Goal: Navigation & Orientation: Understand site structure

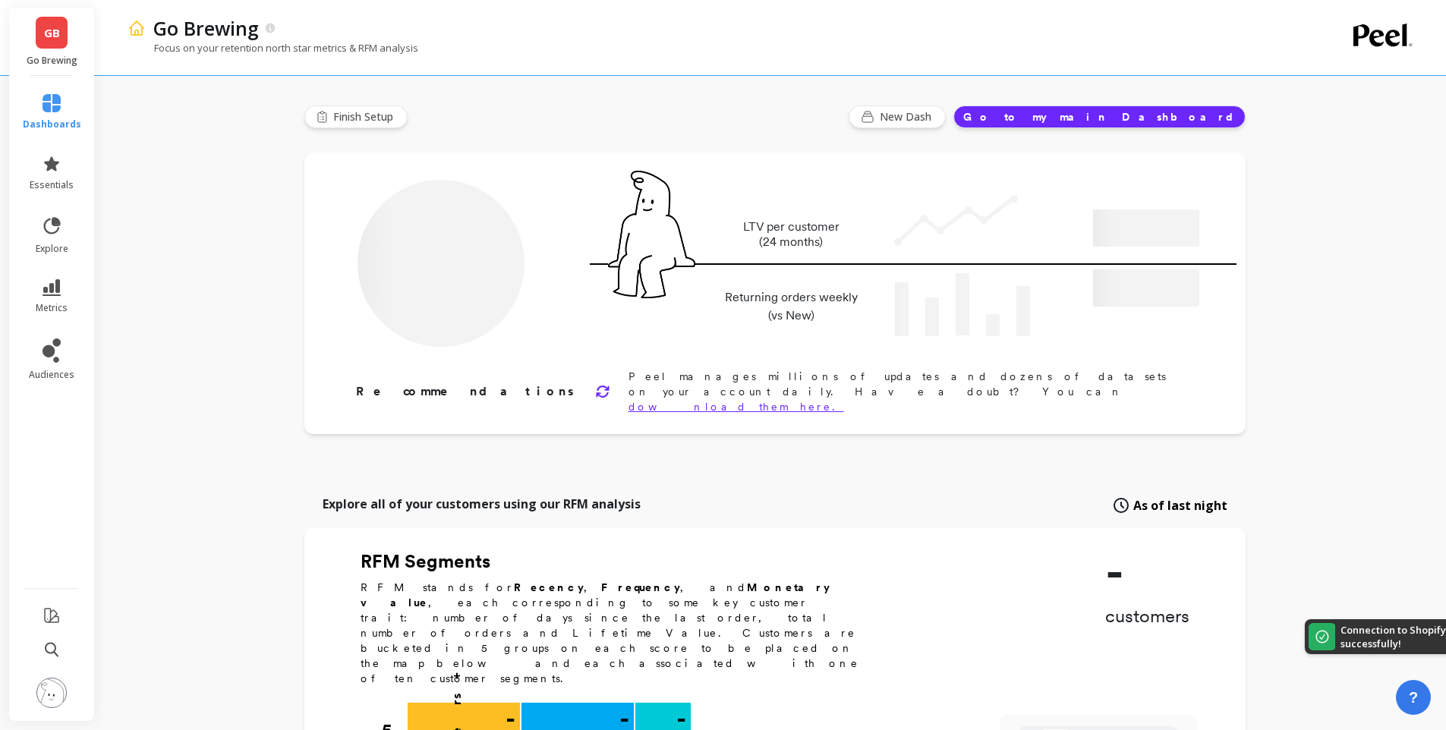
type input "Champions"
type input "4618"
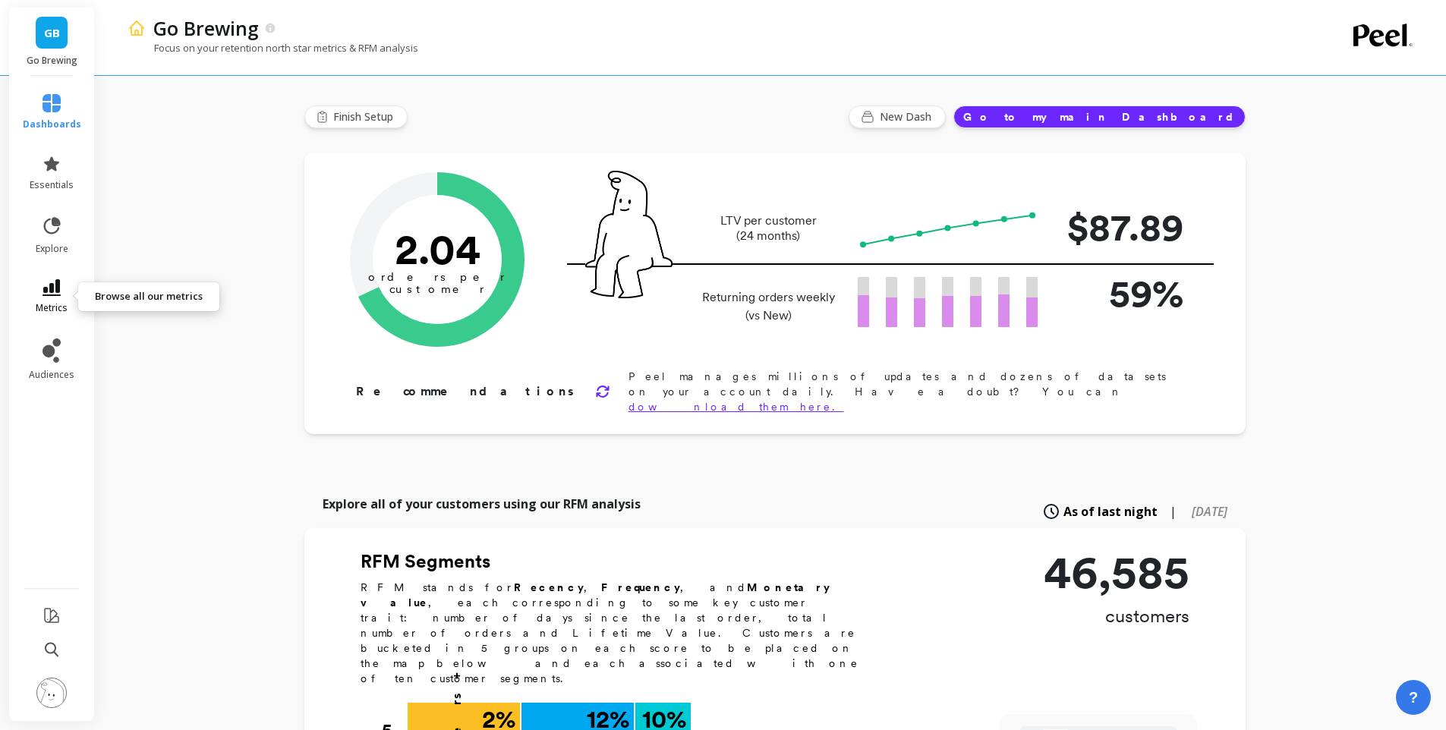
click at [58, 297] on link "metrics" at bounding box center [52, 296] width 58 height 35
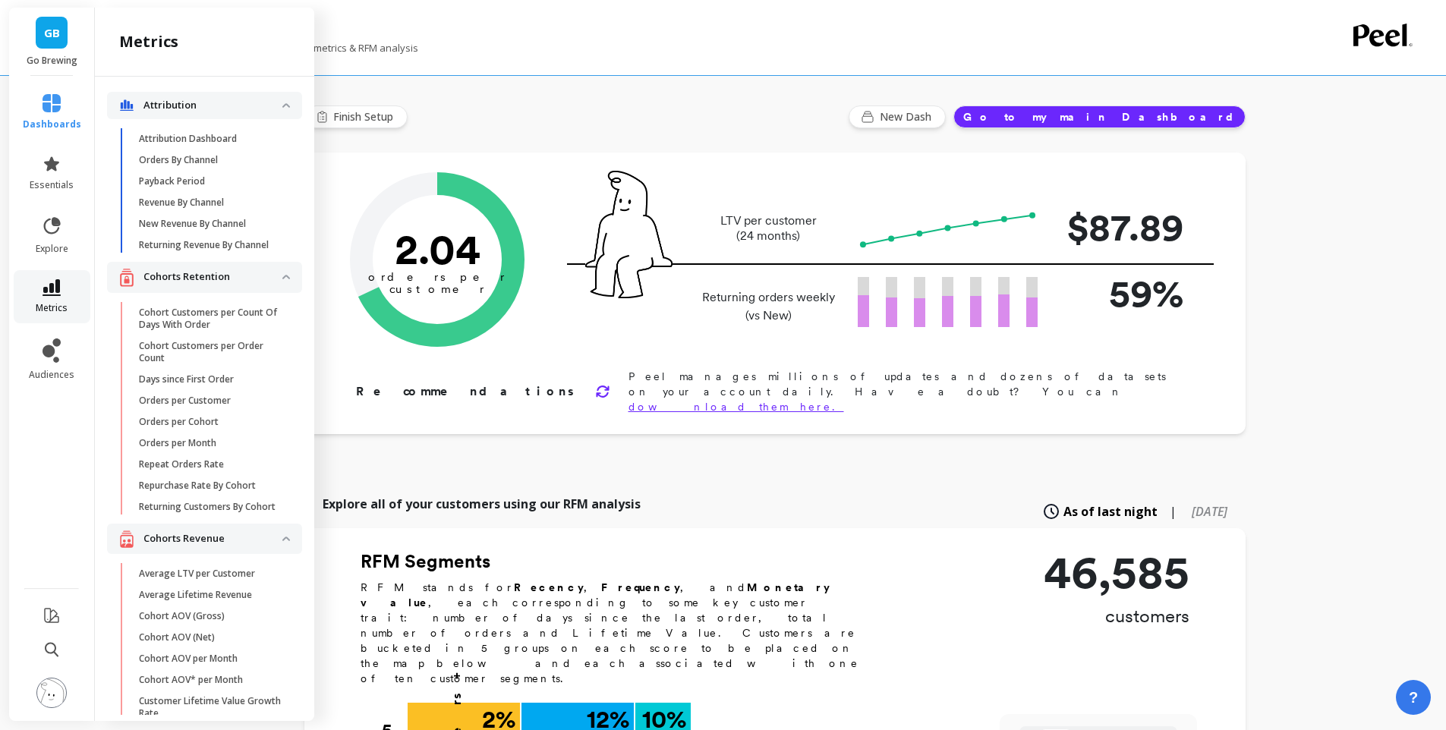
scroll to position [2717, 0]
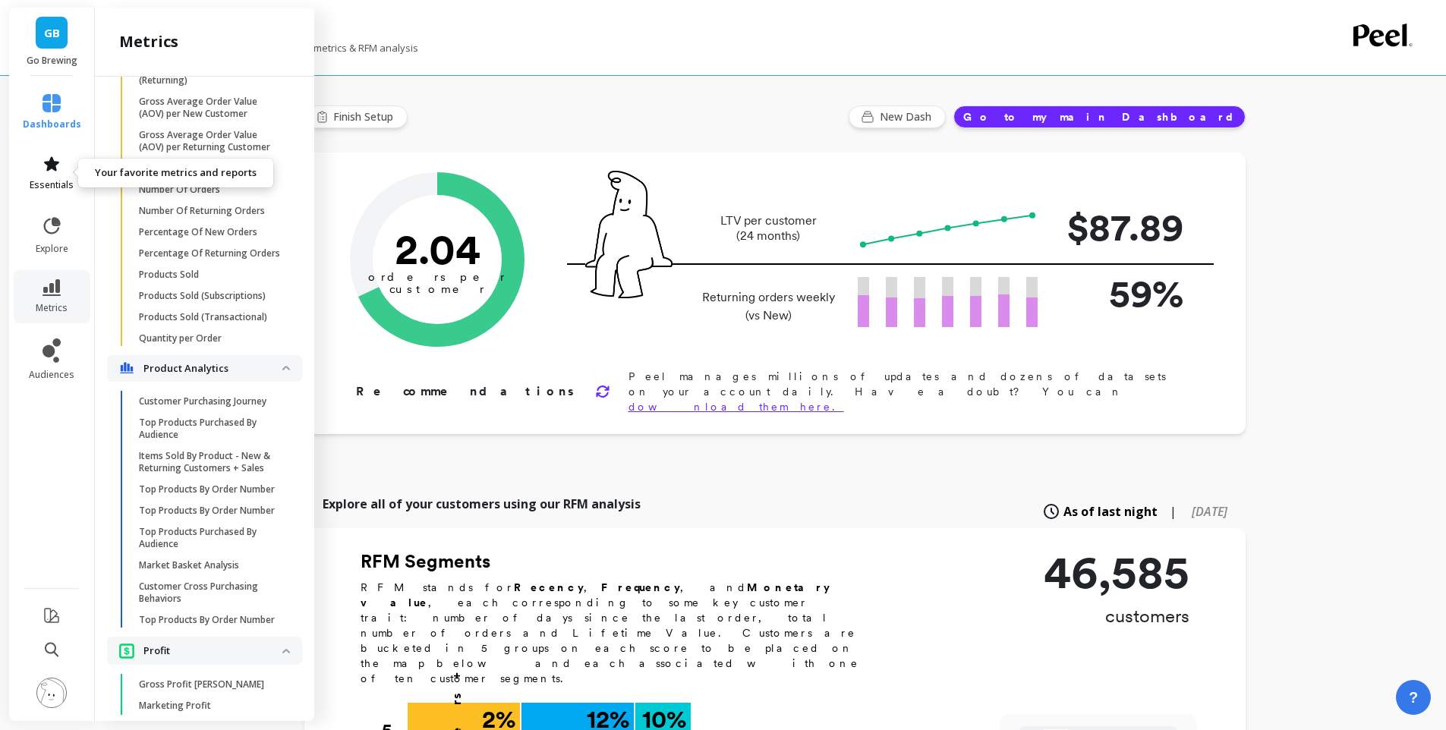
click at [57, 179] on span "essentials" at bounding box center [52, 185] width 44 height 12
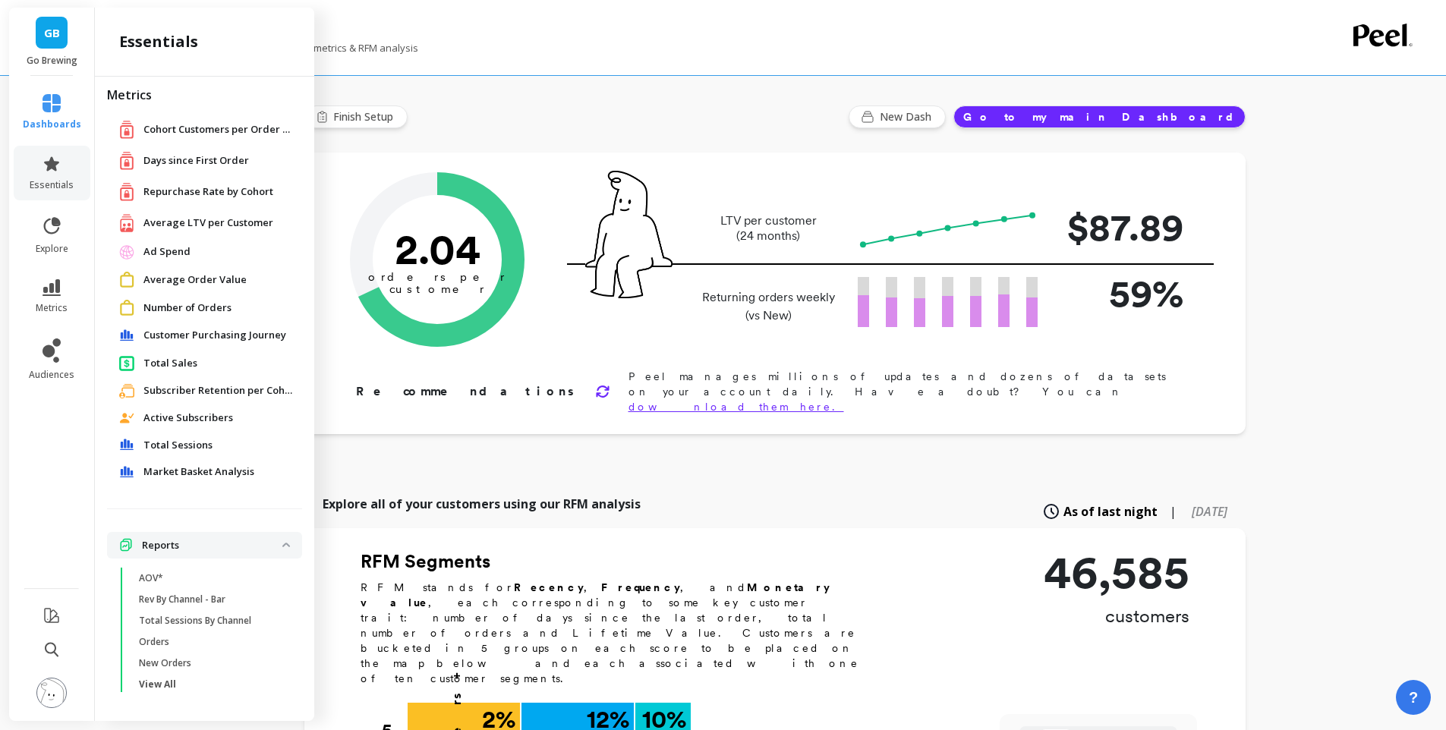
scroll to position [8, 0]
click at [51, 127] on span "dashboards" at bounding box center [52, 124] width 58 height 12
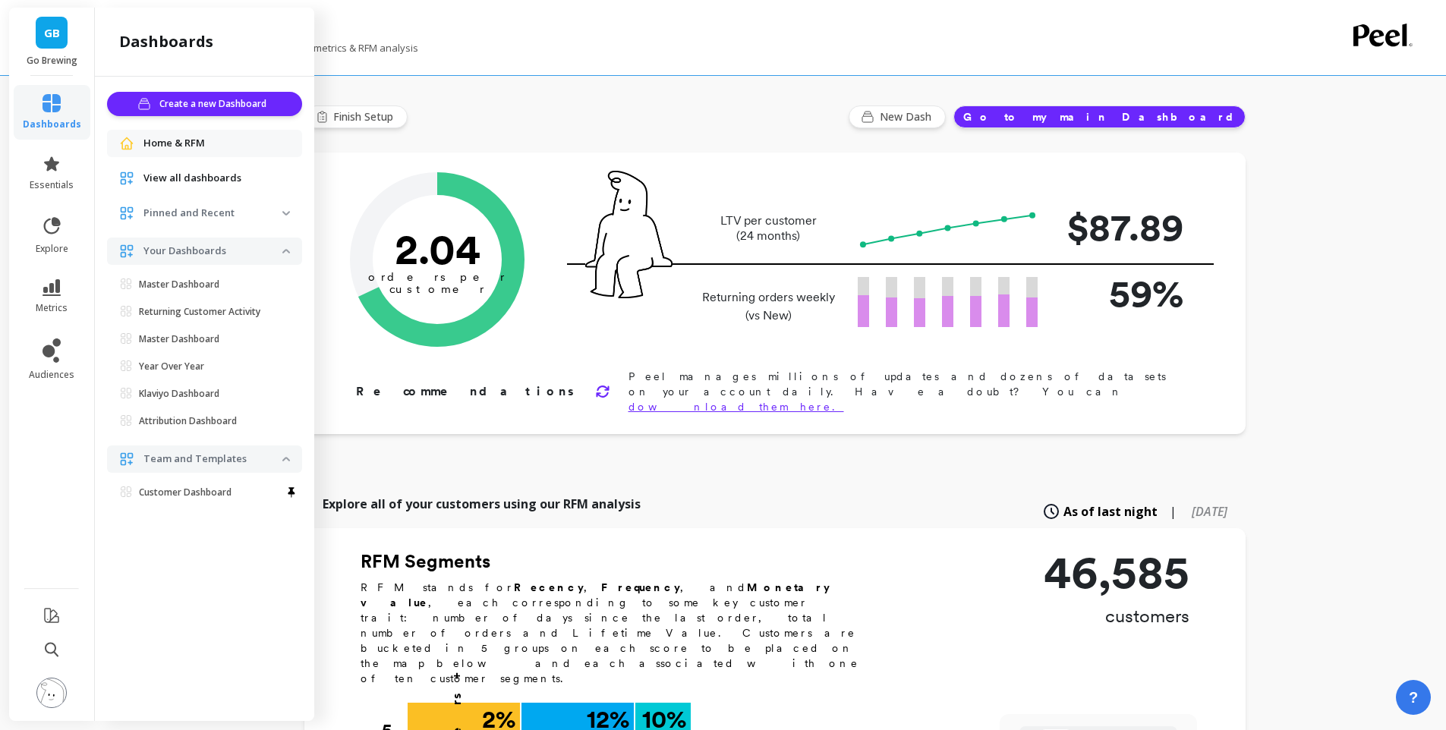
scroll to position [0, 0]
click at [192, 282] on p "Master Dashboard" at bounding box center [179, 285] width 80 height 12
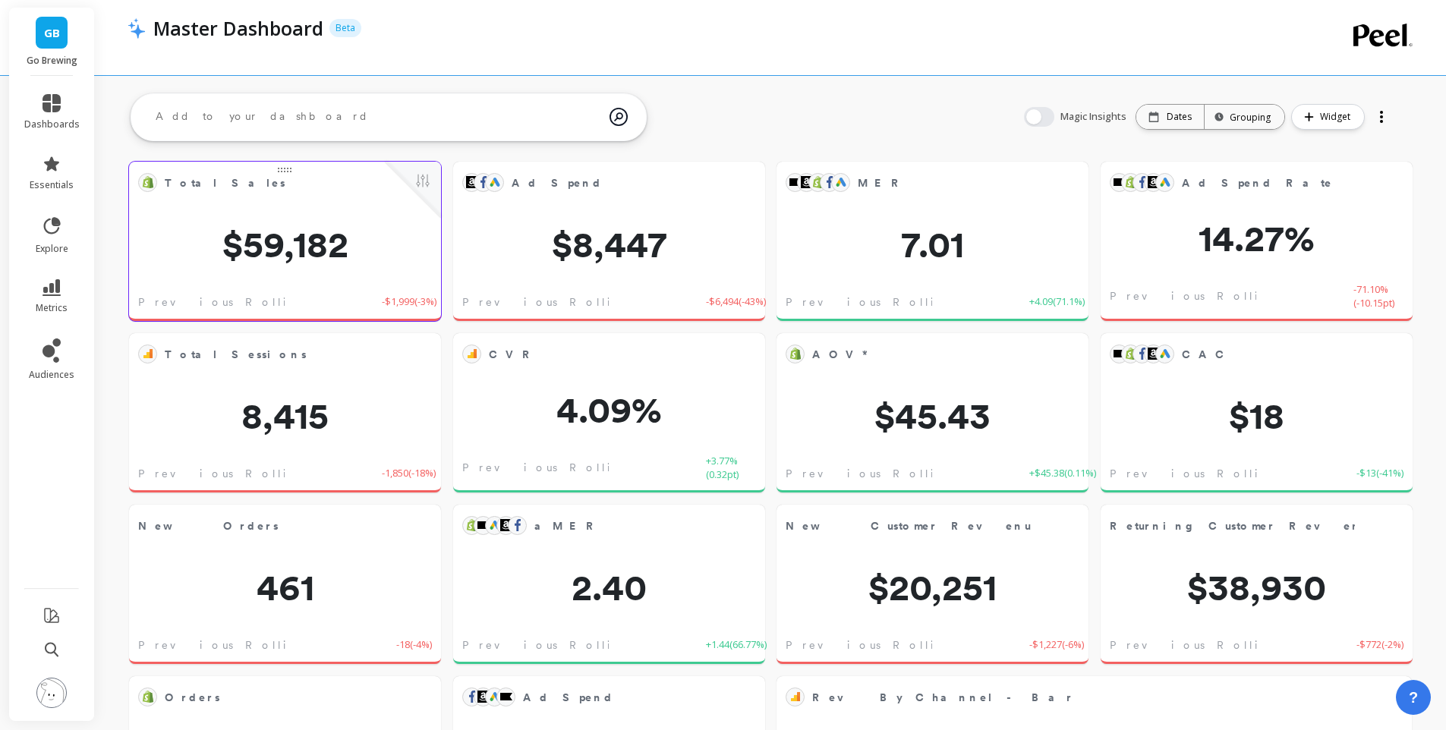
click at [390, 247] on span "$59,182" at bounding box center [285, 244] width 312 height 36
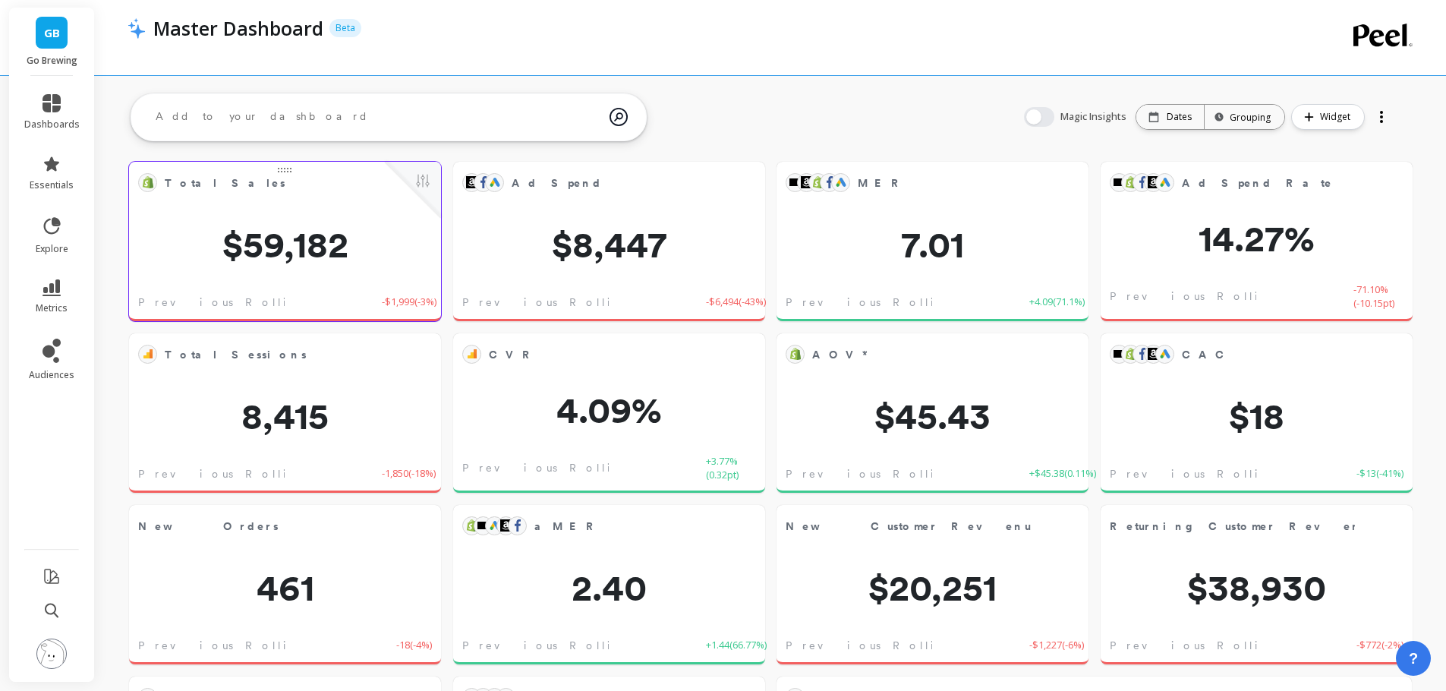
click at [290, 254] on span "$59,182" at bounding box center [285, 244] width 312 height 36
click at [55, 576] on icon at bounding box center [52, 576] width 18 height 18
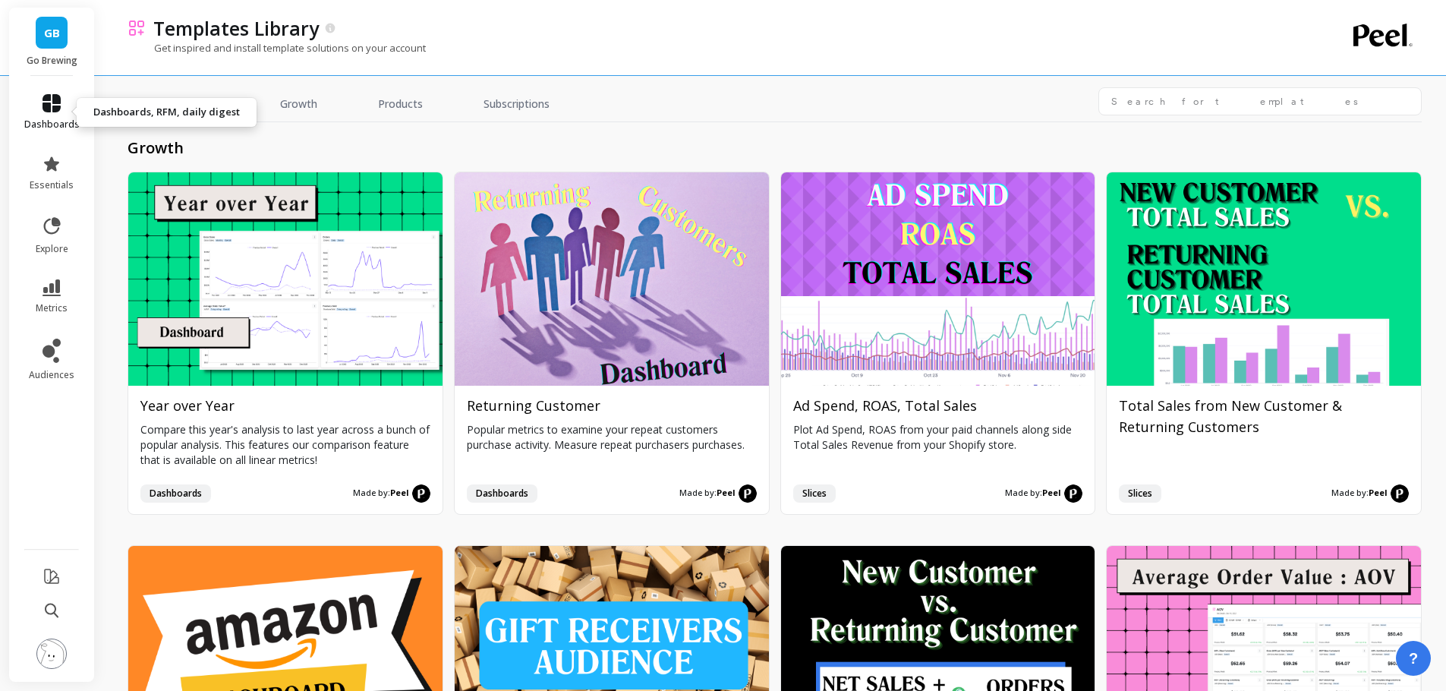
click at [42, 110] on link "dashboards" at bounding box center [51, 112] width 55 height 36
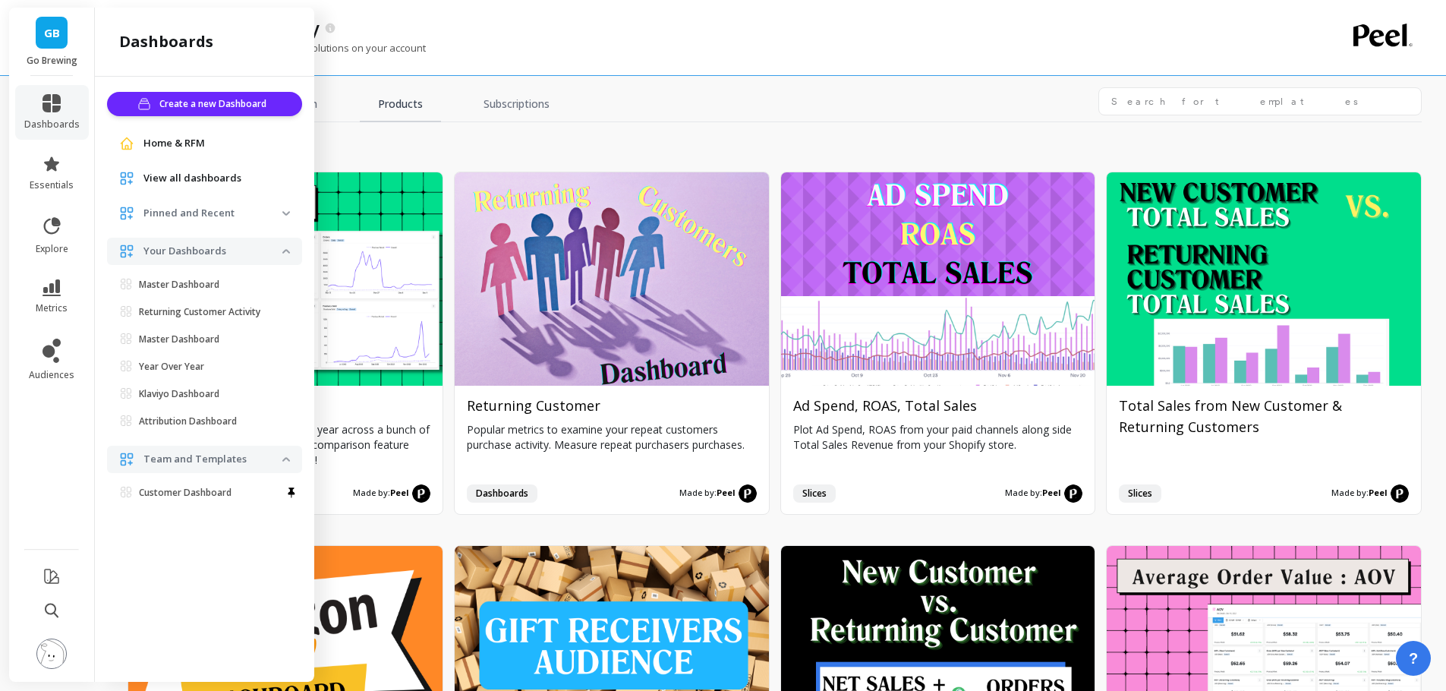
click at [412, 116] on link "Products" at bounding box center [400, 104] width 81 height 35
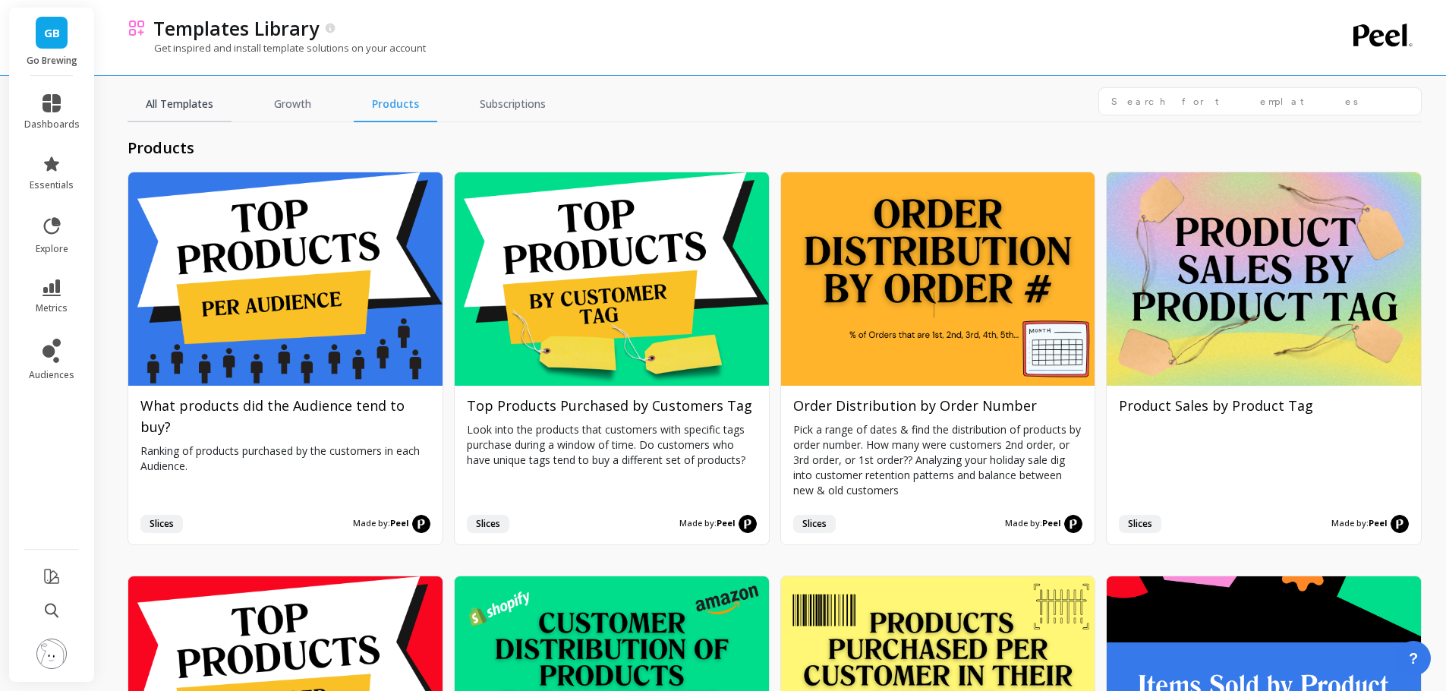
click at [198, 103] on link "All Templates" at bounding box center [180, 104] width 104 height 35
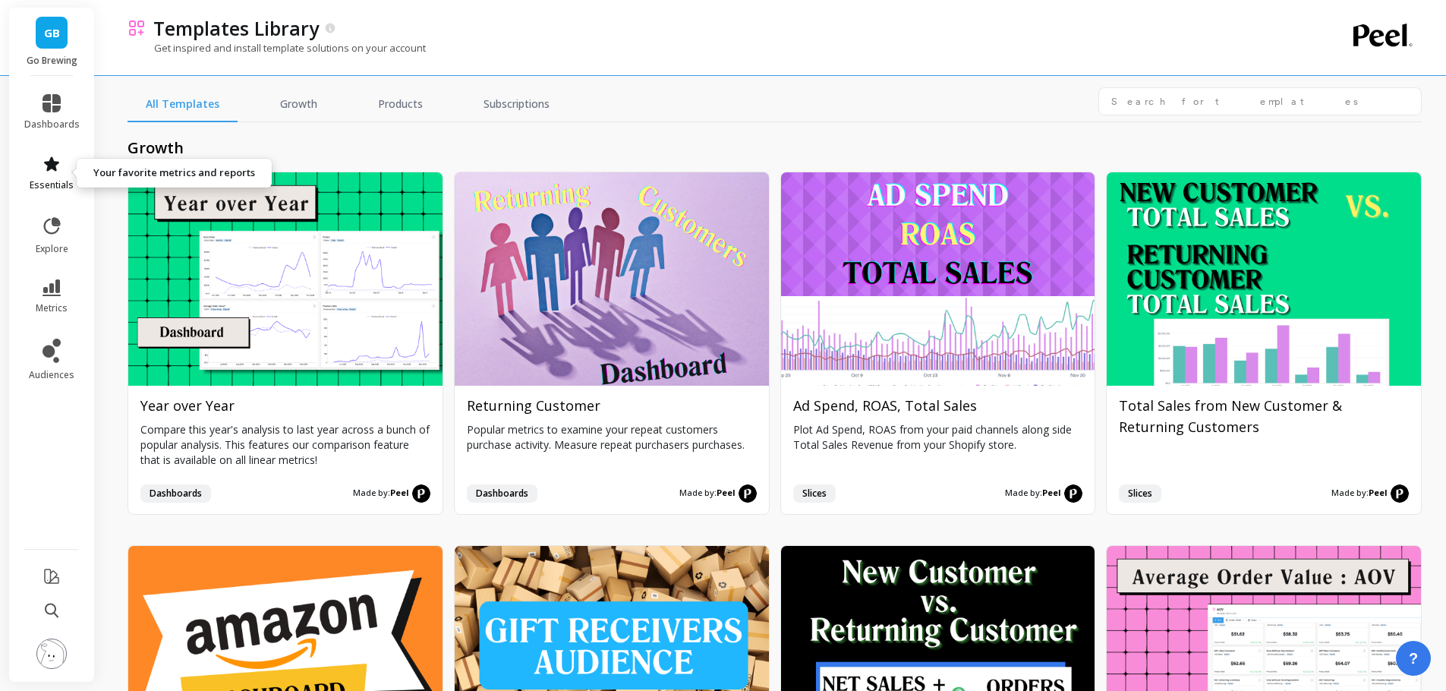
click at [49, 161] on icon at bounding box center [51, 163] width 15 height 14
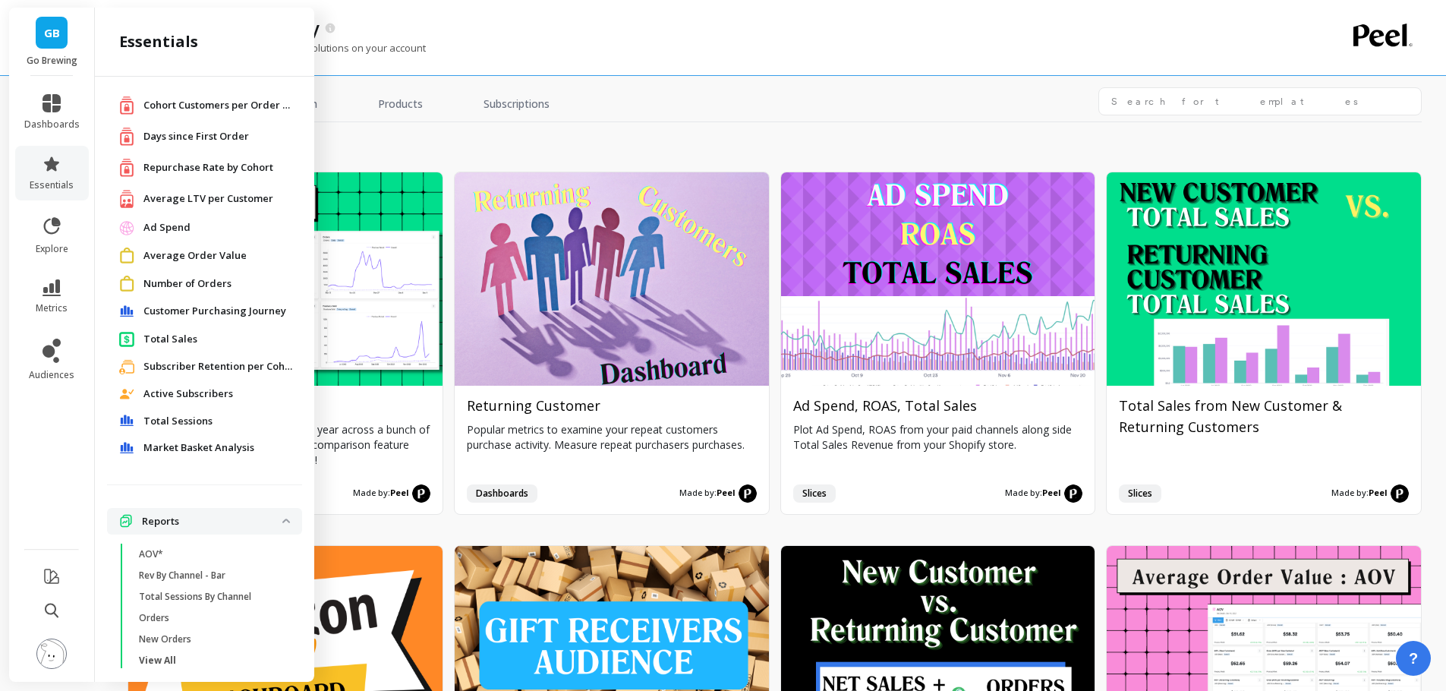
scroll to position [47, 0]
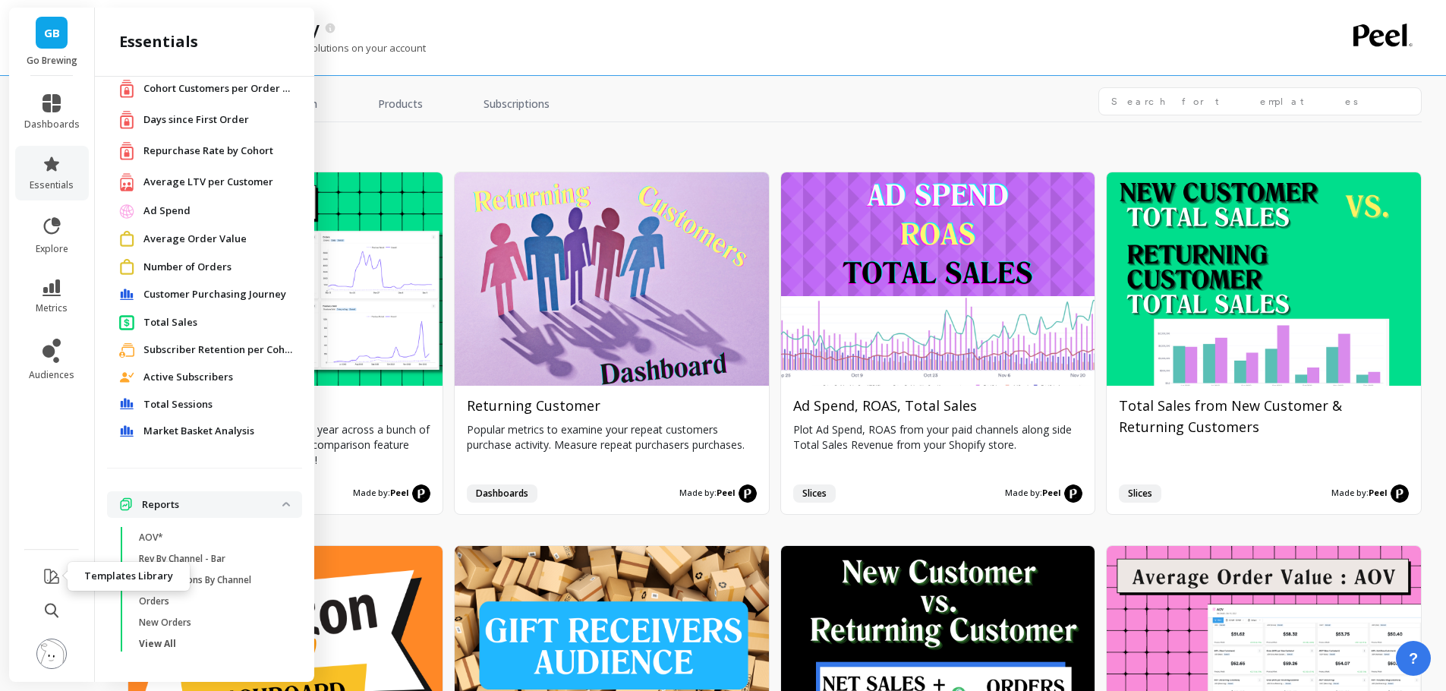
click at [47, 575] on icon at bounding box center [52, 576] width 18 height 18
click at [47, 584] on icon at bounding box center [52, 576] width 18 height 18
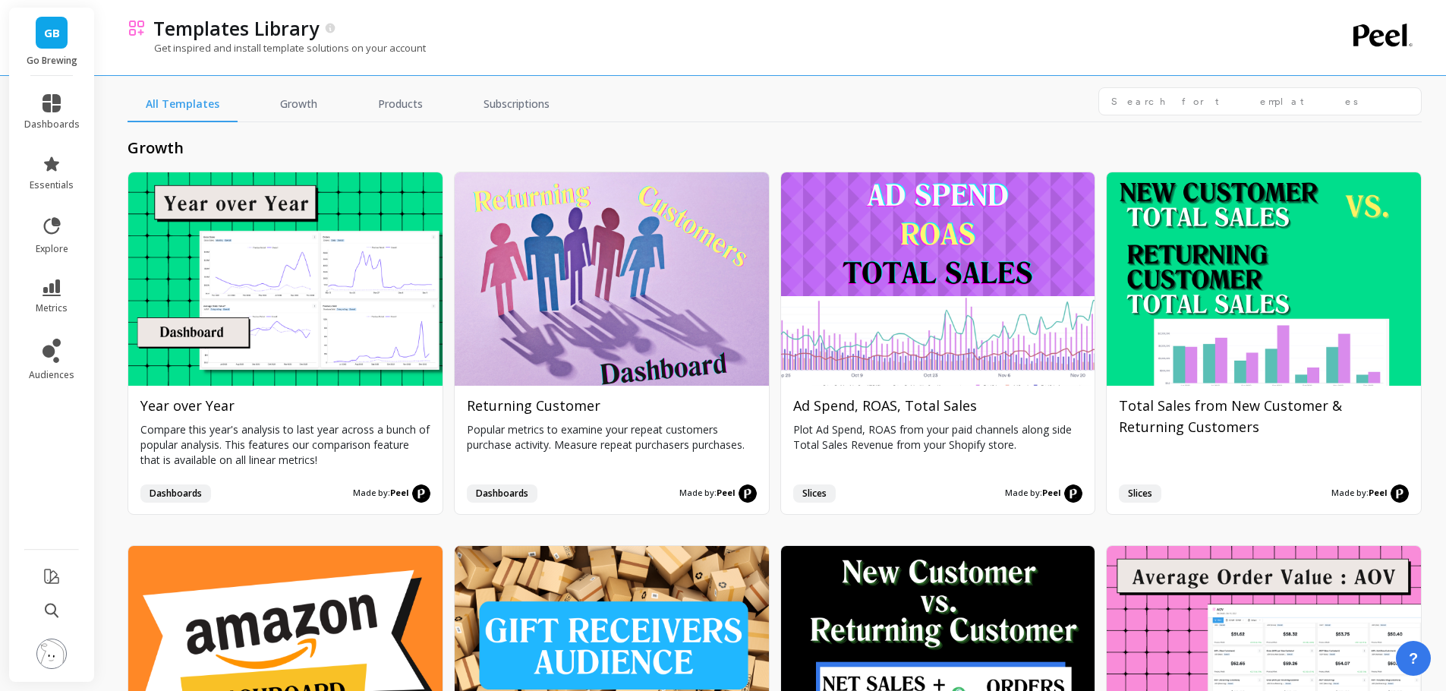
click at [740, 61] on div "Get inspired and install template solutions on your account" at bounding box center [710, 55] width 1164 height 29
click at [55, 573] on icon at bounding box center [52, 576] width 18 height 18
click at [578, 55] on div "Get inspired and install template solutions on your account" at bounding box center [710, 55] width 1164 height 29
click at [49, 576] on icon at bounding box center [52, 576] width 18 height 18
click at [49, 578] on icon at bounding box center [52, 576] width 18 height 18
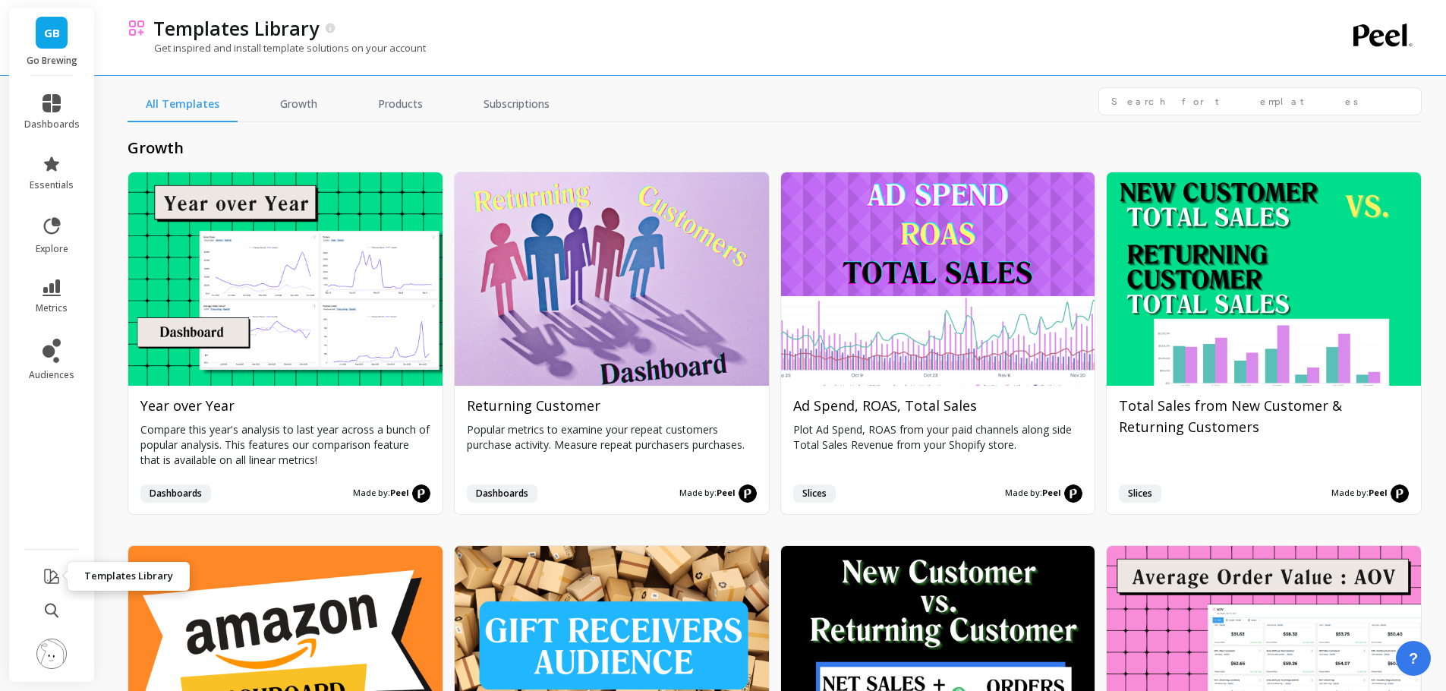
click at [49, 579] on icon at bounding box center [52, 576] width 18 height 18
click at [38, 579] on li at bounding box center [52, 577] width 86 height 36
click at [44, 575] on icon at bounding box center [52, 576] width 18 height 18
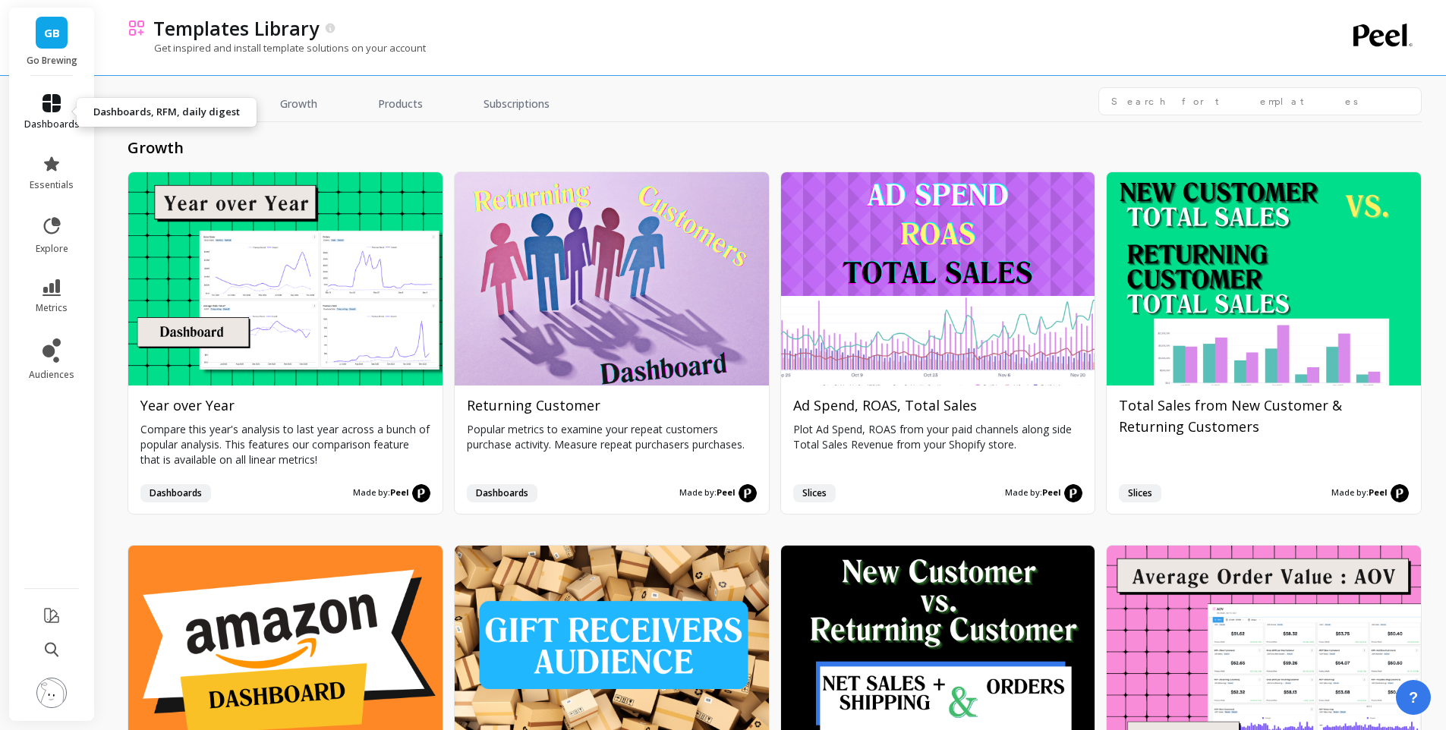
click at [61, 107] on link "dashboards" at bounding box center [51, 112] width 55 height 36
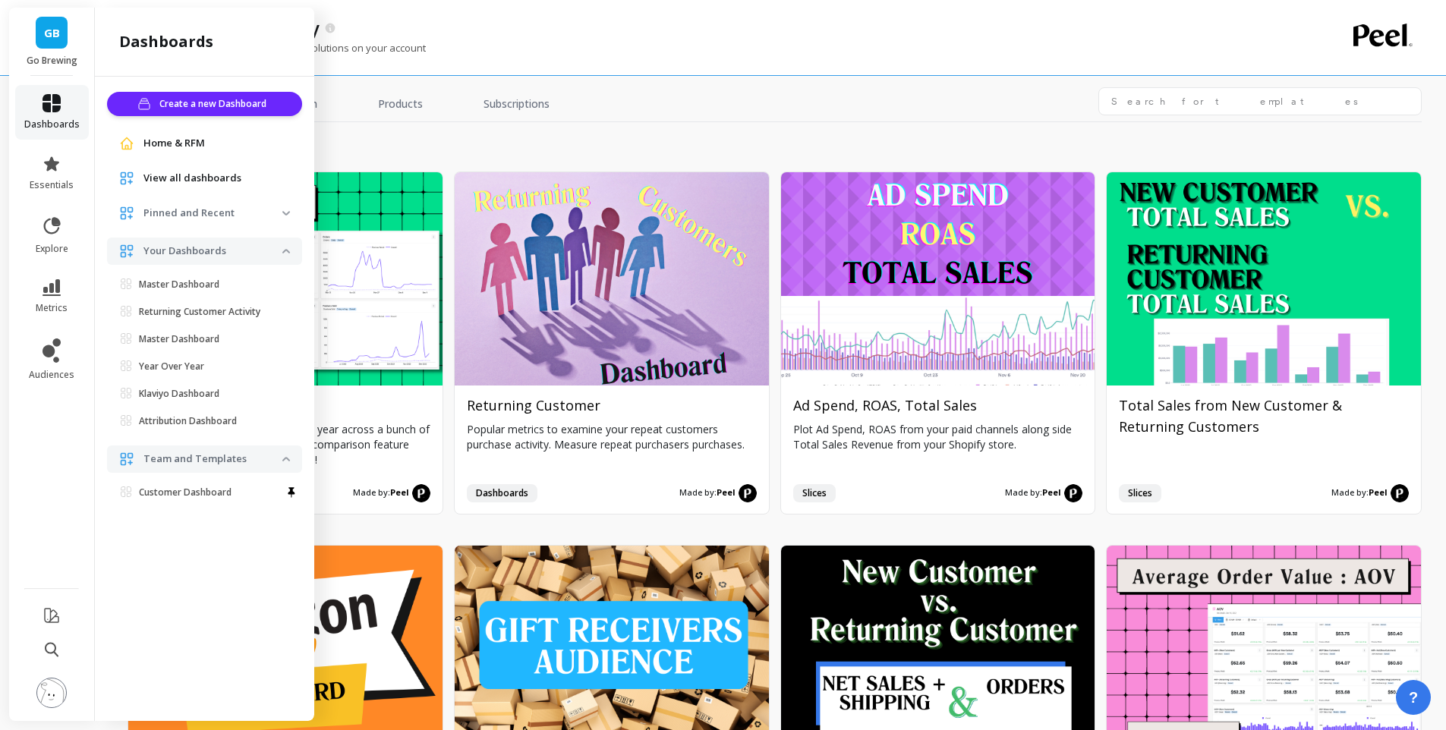
click at [43, 106] on icon at bounding box center [52, 103] width 18 height 18
